Goal: Information Seeking & Learning: Find specific fact

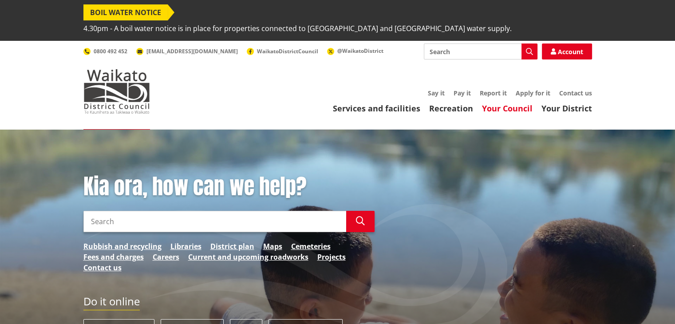
click at [519, 103] on link "Your Council" at bounding box center [507, 108] width 51 height 11
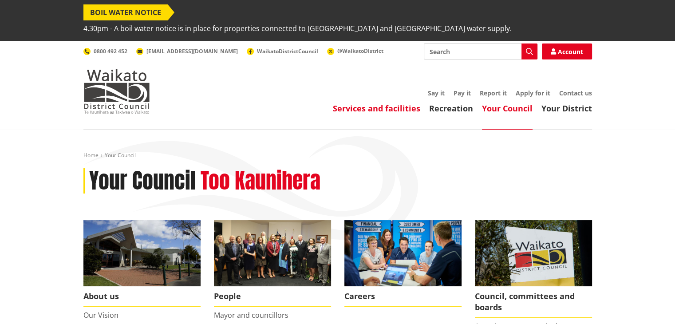
click at [383, 103] on link "Services and facilities" at bounding box center [376, 108] width 87 height 11
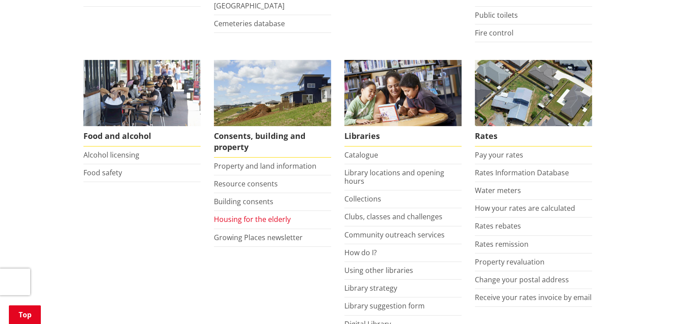
scroll to position [355, 0]
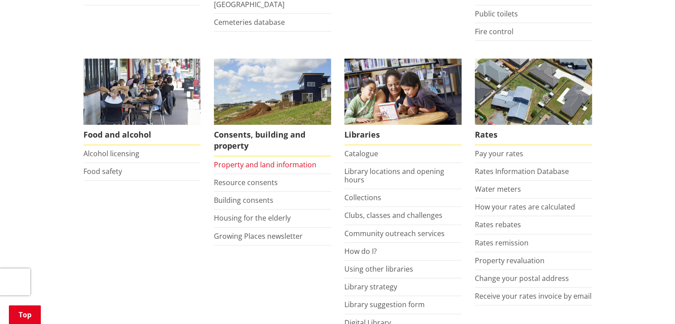
click at [288, 160] on link "Property and land information" at bounding box center [265, 165] width 102 height 10
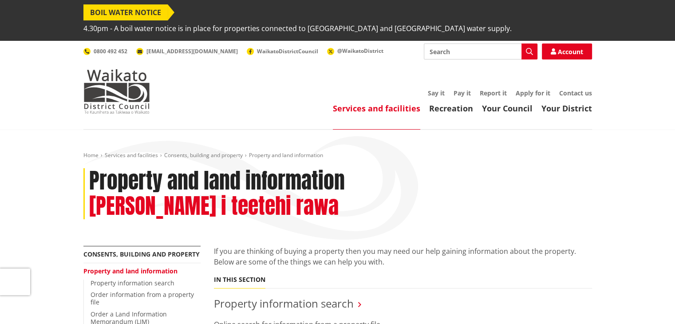
click at [455, 43] on input "Search" at bounding box center [481, 51] width 114 height 16
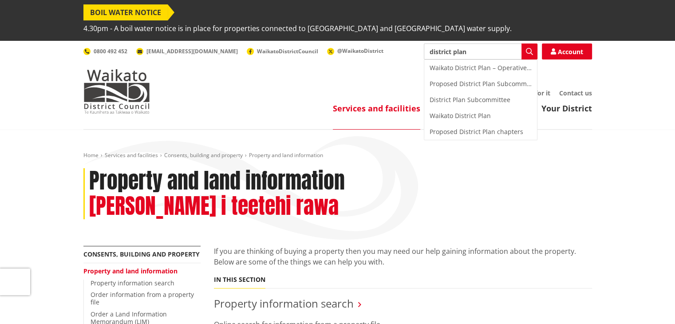
click at [464, 60] on div "Waikato District Plan – Operative in Part [DATE]" at bounding box center [480, 68] width 113 height 16
type input "Waikato District Plan – Operative in Part [DATE]"
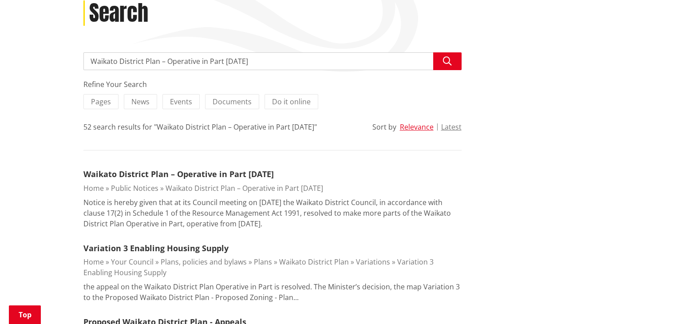
scroll to position [177, 0]
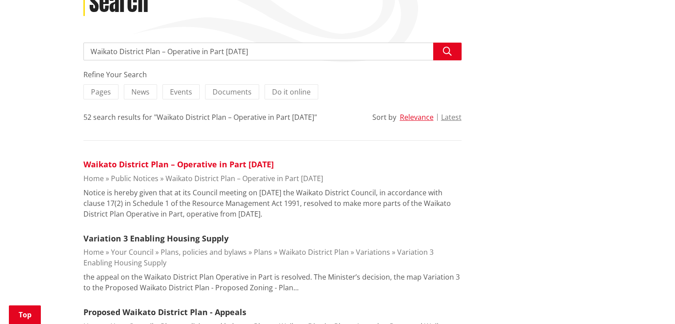
click at [265, 159] on link "Waikato District Plan – Operative in Part [DATE]" at bounding box center [178, 164] width 190 height 11
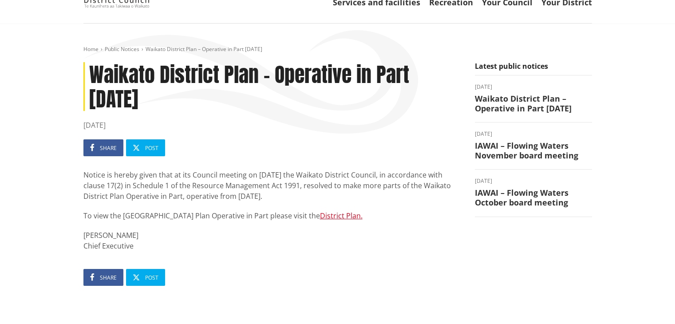
scroll to position [133, 0]
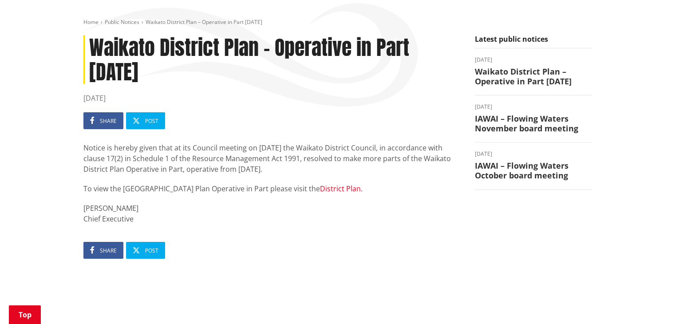
click at [335, 184] on link "District Plan." at bounding box center [341, 189] width 43 height 10
